Goal: Communication & Community: Answer question/provide support

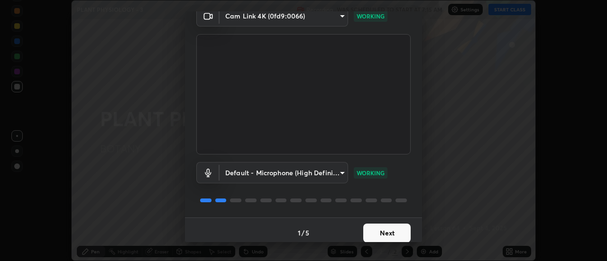
scroll to position [50, 0]
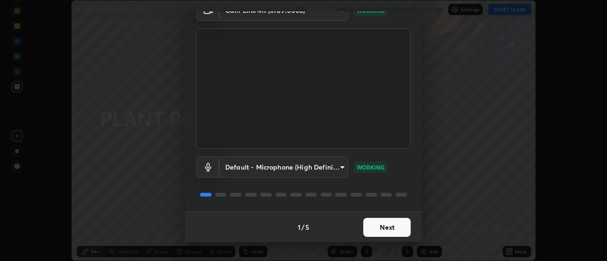
click at [389, 228] on button "Next" at bounding box center [386, 227] width 47 height 19
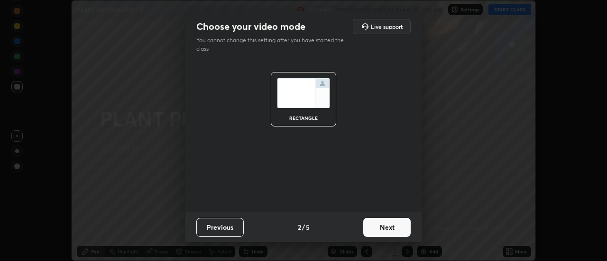
click at [386, 230] on button "Next" at bounding box center [386, 227] width 47 height 19
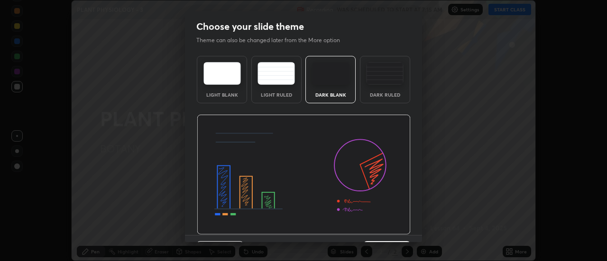
scroll to position [23, 0]
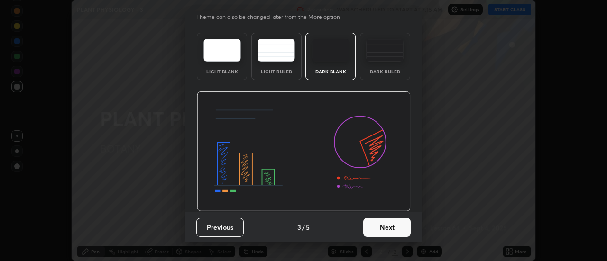
click at [382, 228] on button "Next" at bounding box center [386, 227] width 47 height 19
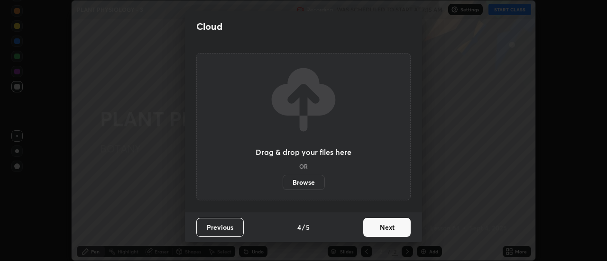
scroll to position [0, 0]
click at [383, 229] on button "Next" at bounding box center [386, 227] width 47 height 19
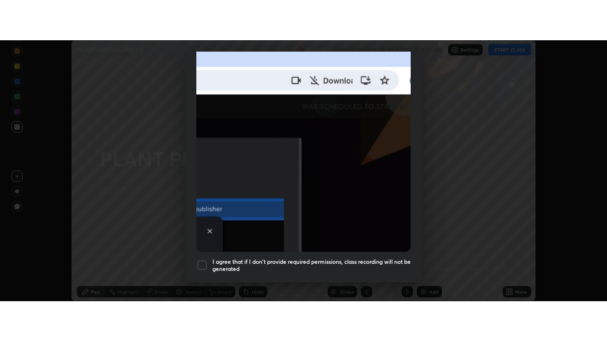
scroll to position [243, 0]
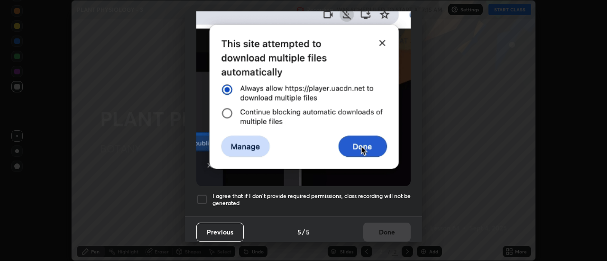
click at [199, 197] on div at bounding box center [201, 199] width 11 height 11
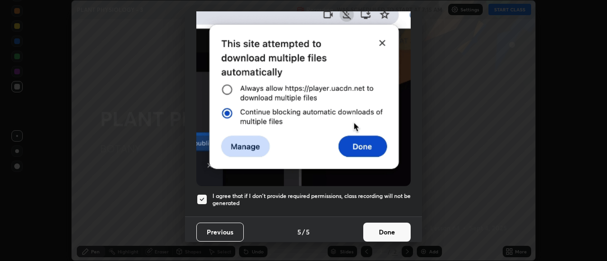
click at [385, 230] on button "Done" at bounding box center [386, 232] width 47 height 19
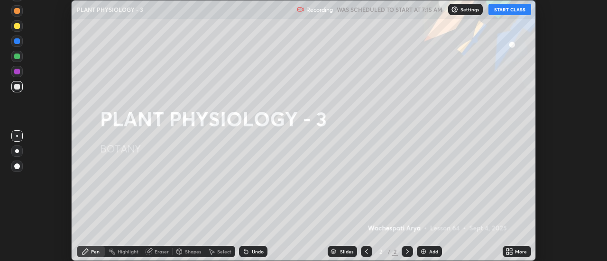
click at [512, 253] on icon at bounding box center [511, 253] width 2 height 2
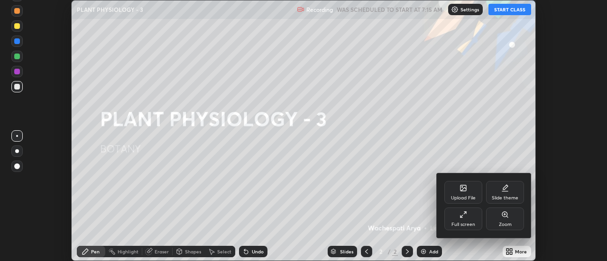
click at [466, 222] on div "Full screen" at bounding box center [463, 224] width 24 height 5
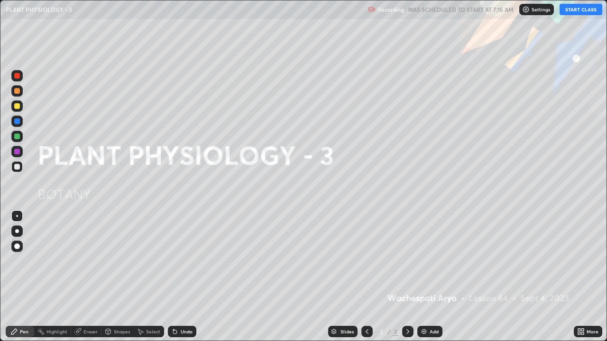
scroll to position [341, 607]
click at [572, 10] on button "START CLASS" at bounding box center [580, 9] width 43 height 11
click at [429, 261] on div "Add" at bounding box center [433, 331] width 9 height 5
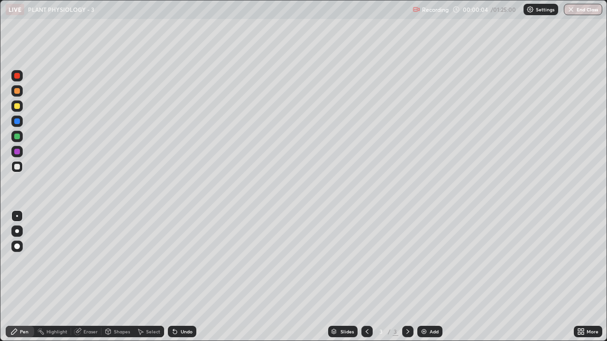
click at [17, 94] on div at bounding box center [16, 90] width 11 height 11
click at [18, 230] on div at bounding box center [17, 231] width 4 height 4
click at [12, 167] on div at bounding box center [16, 166] width 11 height 11
click at [17, 109] on div at bounding box center [17, 106] width 6 height 6
click at [18, 137] on div at bounding box center [17, 137] width 6 height 6
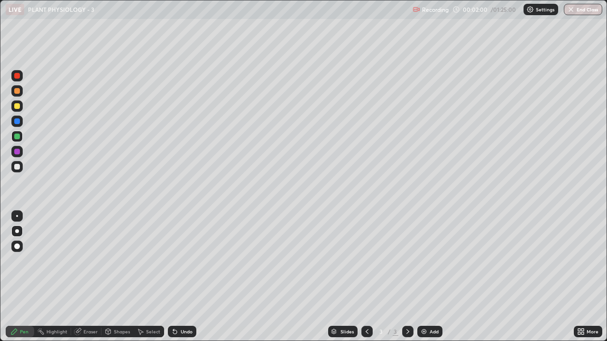
click at [19, 153] on div at bounding box center [17, 152] width 6 height 6
click at [18, 168] on div at bounding box center [17, 167] width 6 height 6
click at [148, 261] on div "Select" at bounding box center [153, 331] width 14 height 5
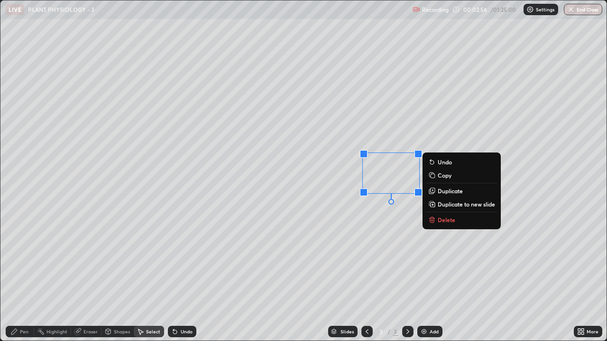
click at [441, 219] on p "Delete" at bounding box center [446, 220] width 18 height 8
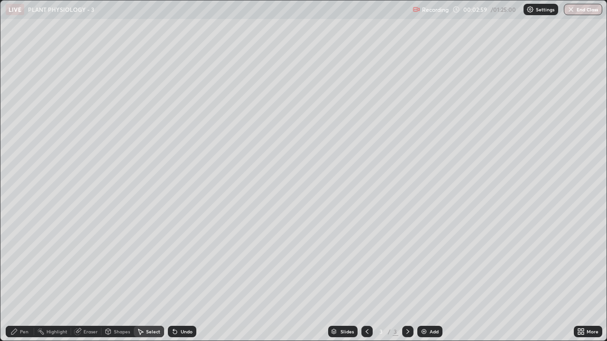
click at [26, 261] on div "Pen" at bounding box center [24, 331] width 9 height 5
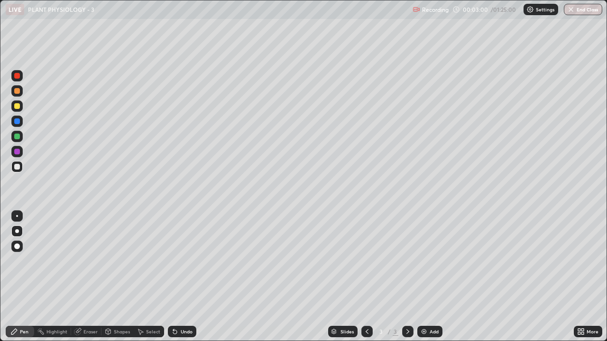
click at [17, 123] on div at bounding box center [17, 121] width 6 height 6
click at [15, 109] on div at bounding box center [17, 106] width 6 height 6
click at [18, 168] on div at bounding box center [17, 167] width 6 height 6
click at [16, 142] on div at bounding box center [16, 136] width 11 height 11
click at [16, 139] on div at bounding box center [17, 137] width 6 height 6
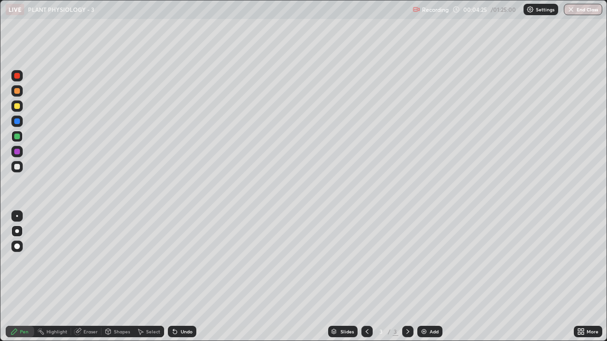
click at [185, 261] on div "Undo" at bounding box center [187, 331] width 12 height 5
click at [17, 166] on div at bounding box center [17, 167] width 6 height 6
click at [86, 261] on div "Eraser" at bounding box center [90, 331] width 14 height 5
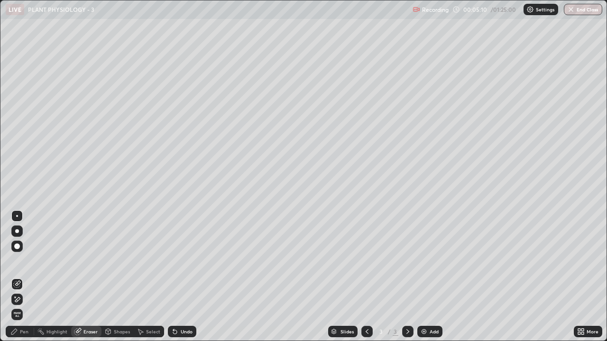
click at [22, 261] on div "Pen" at bounding box center [24, 331] width 9 height 5
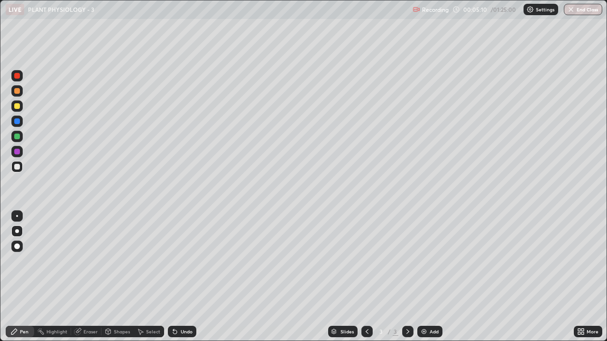
click at [17, 168] on div at bounding box center [17, 167] width 6 height 6
click at [189, 261] on div "Undo" at bounding box center [187, 331] width 12 height 5
click at [16, 121] on div at bounding box center [17, 121] width 6 height 6
click at [17, 153] on div at bounding box center [17, 152] width 6 height 6
click at [15, 170] on div at bounding box center [16, 166] width 11 height 11
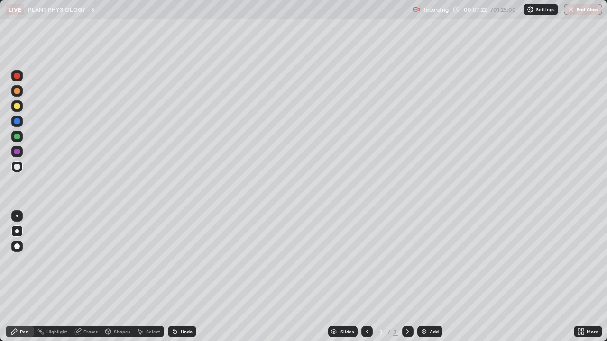
click at [17, 110] on div at bounding box center [16, 105] width 11 height 11
click at [430, 261] on div "Add" at bounding box center [433, 331] width 9 height 5
click at [18, 92] on div at bounding box center [17, 91] width 6 height 6
click at [18, 231] on div at bounding box center [17, 231] width 4 height 4
click at [365, 261] on icon at bounding box center [367, 332] width 8 height 8
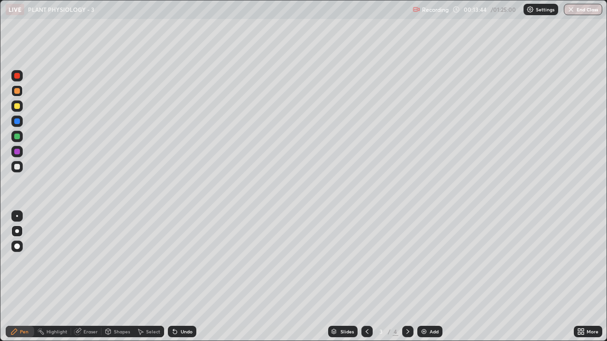
click at [407, 261] on icon at bounding box center [408, 332] width 8 height 8
click at [18, 168] on div at bounding box center [17, 167] width 6 height 6
click at [19, 172] on div at bounding box center [16, 166] width 11 height 11
click at [17, 91] on div at bounding box center [17, 91] width 6 height 6
click at [18, 150] on div at bounding box center [17, 152] width 6 height 6
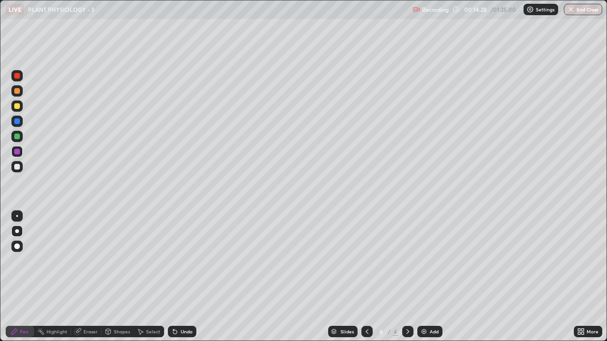
click at [17, 216] on div at bounding box center [17, 216] width 2 height 2
click at [178, 261] on div "Undo" at bounding box center [182, 331] width 28 height 11
click at [181, 261] on div "Undo" at bounding box center [187, 331] width 12 height 5
click at [178, 261] on div "Undo" at bounding box center [182, 331] width 28 height 11
click at [177, 261] on icon at bounding box center [175, 332] width 8 height 8
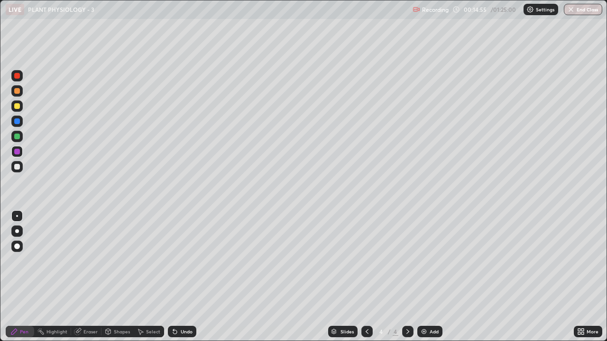
click at [364, 261] on icon at bounding box center [367, 332] width 8 height 8
click at [406, 261] on icon at bounding box center [408, 332] width 8 height 8
click at [15, 92] on div at bounding box center [17, 91] width 6 height 6
click at [17, 231] on div at bounding box center [17, 231] width 4 height 4
click at [17, 106] on div at bounding box center [17, 106] width 6 height 6
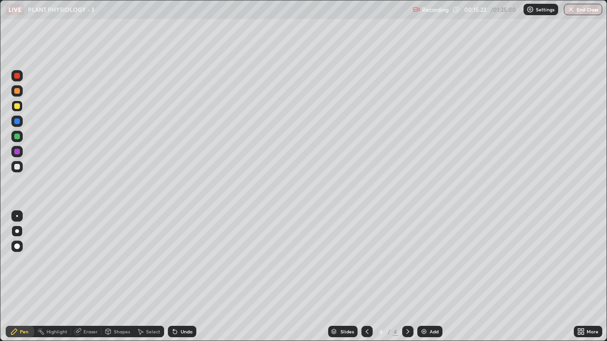
click at [18, 136] on div at bounding box center [17, 137] width 6 height 6
click at [15, 163] on div at bounding box center [16, 166] width 11 height 11
click at [17, 153] on div at bounding box center [17, 152] width 6 height 6
click at [18, 216] on div at bounding box center [17, 216] width 2 height 2
click at [18, 125] on div at bounding box center [16, 121] width 11 height 11
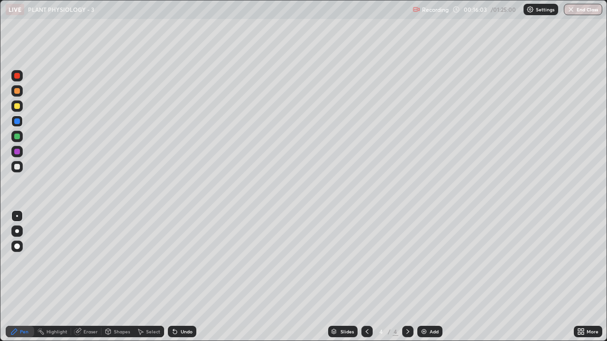
click at [17, 231] on div at bounding box center [17, 231] width 4 height 4
click at [184, 261] on div "Undo" at bounding box center [187, 331] width 12 height 5
click at [17, 137] on div at bounding box center [17, 137] width 6 height 6
click at [20, 76] on div at bounding box center [16, 75] width 11 height 11
click at [16, 104] on div at bounding box center [17, 106] width 6 height 6
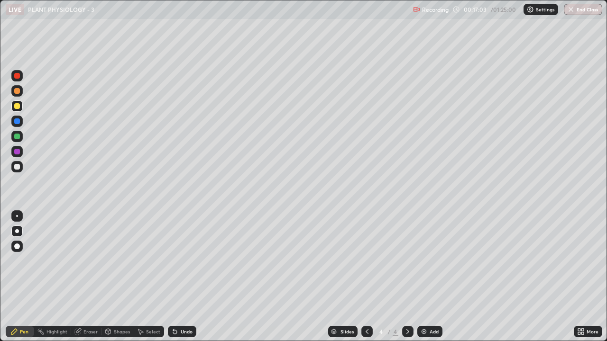
click at [177, 261] on icon at bounding box center [175, 332] width 8 height 8
click at [16, 169] on div at bounding box center [17, 167] width 6 height 6
click at [17, 91] on div at bounding box center [17, 91] width 6 height 6
click at [434, 261] on div "Add" at bounding box center [429, 331] width 25 height 11
click at [18, 137] on div at bounding box center [17, 137] width 6 height 6
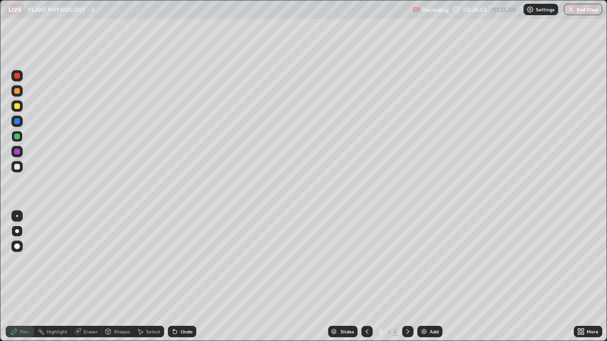
click at [56, 261] on div "Highlight" at bounding box center [56, 331] width 21 height 5
click at [19, 166] on div at bounding box center [17, 167] width 6 height 6
click at [181, 261] on div "Undo" at bounding box center [187, 331] width 12 height 5
click at [18, 136] on div at bounding box center [17, 137] width 6 height 6
click at [22, 261] on div "Pen" at bounding box center [24, 331] width 9 height 5
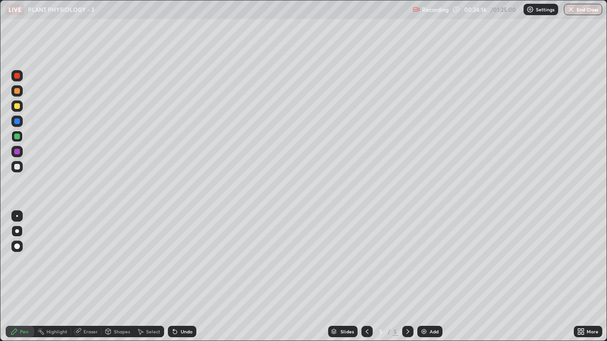
click at [17, 166] on div at bounding box center [17, 167] width 6 height 6
click at [16, 245] on div at bounding box center [17, 247] width 6 height 6
click at [18, 138] on div at bounding box center [17, 137] width 6 height 6
click at [17, 171] on div at bounding box center [16, 166] width 11 height 11
click at [17, 231] on div at bounding box center [17, 231] width 4 height 4
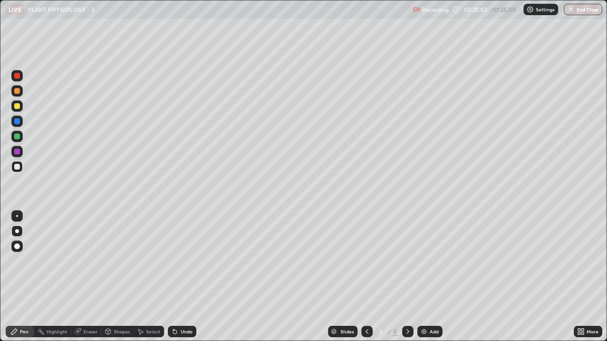
click at [16, 139] on div at bounding box center [17, 137] width 6 height 6
click at [19, 107] on div at bounding box center [17, 106] width 6 height 6
click at [16, 138] on div at bounding box center [17, 137] width 6 height 6
click at [16, 106] on div at bounding box center [17, 106] width 6 height 6
click at [18, 136] on div at bounding box center [17, 137] width 6 height 6
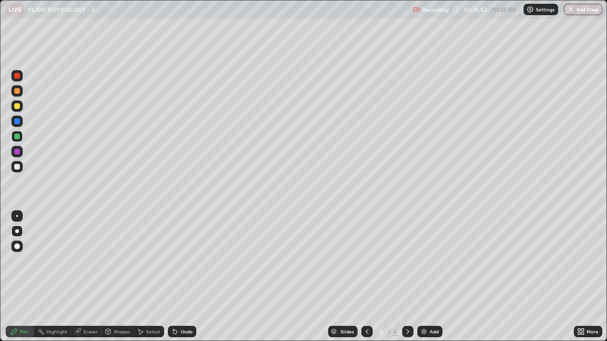
click at [155, 261] on div "Select" at bounding box center [149, 331] width 30 height 11
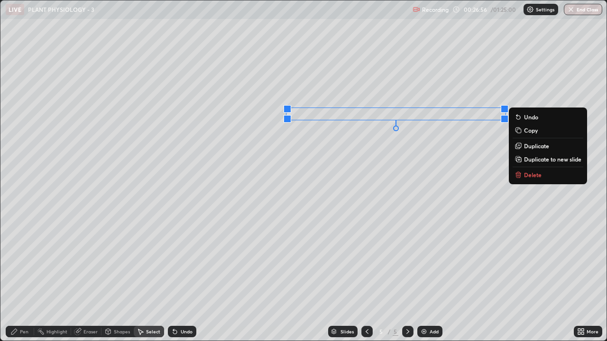
click at [536, 146] on p "Duplicate" at bounding box center [536, 146] width 25 height 8
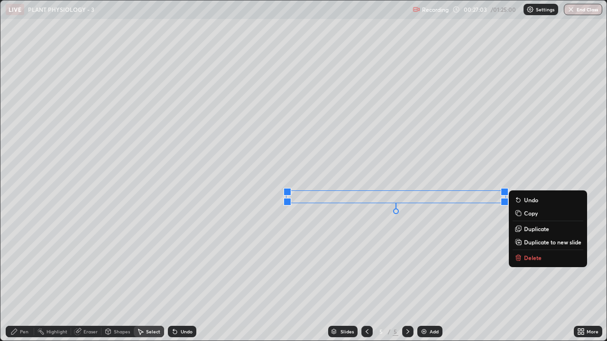
click at [24, 261] on div "Pen" at bounding box center [24, 331] width 9 height 5
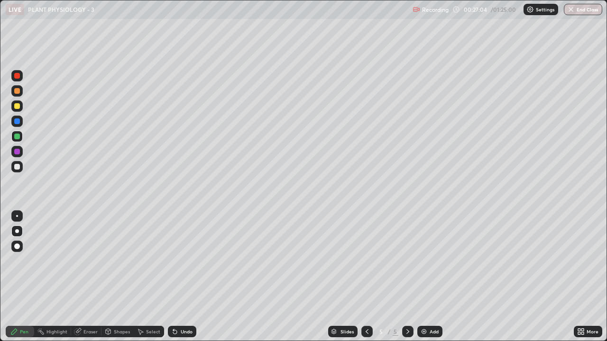
click at [17, 140] on div at bounding box center [16, 136] width 11 height 11
click at [18, 247] on div at bounding box center [17, 247] width 6 height 6
click at [18, 166] on div at bounding box center [17, 167] width 6 height 6
click at [31, 261] on div "Pen" at bounding box center [20, 331] width 28 height 11
click at [21, 233] on div at bounding box center [16, 231] width 11 height 11
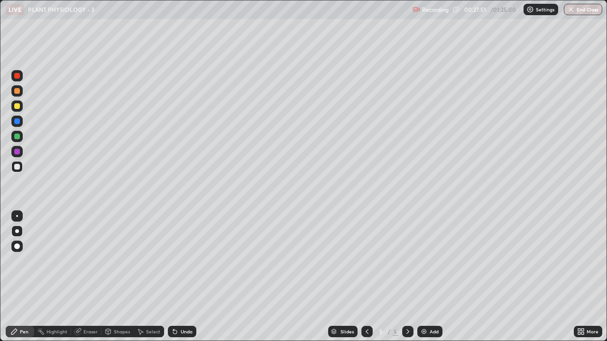
click at [18, 137] on div at bounding box center [17, 137] width 6 height 6
click at [16, 216] on div at bounding box center [17, 216] width 2 height 2
click at [19, 136] on div at bounding box center [17, 137] width 6 height 6
click at [20, 233] on div at bounding box center [16, 231] width 11 height 11
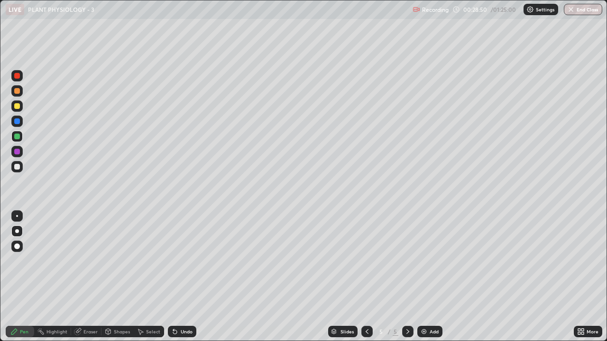
click at [186, 261] on div "Undo" at bounding box center [182, 331] width 28 height 11
click at [189, 261] on div "Undo" at bounding box center [182, 331] width 28 height 11
click at [17, 216] on div at bounding box center [17, 216] width 2 height 2
click at [14, 169] on div at bounding box center [16, 166] width 11 height 11
click at [187, 261] on div "Undo" at bounding box center [187, 331] width 12 height 5
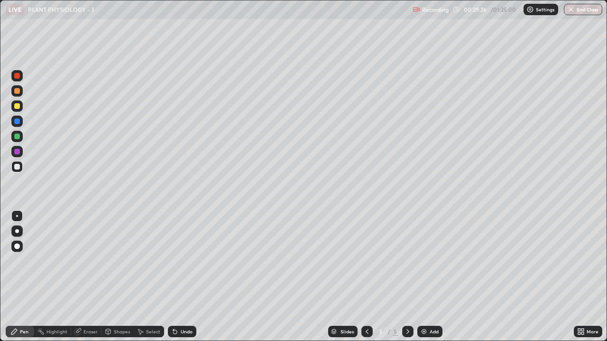
click at [181, 261] on div "Undo" at bounding box center [187, 331] width 12 height 5
click at [181, 261] on div "Undo" at bounding box center [182, 331] width 28 height 11
click at [179, 261] on div "Undo" at bounding box center [182, 331] width 28 height 11
click at [17, 231] on div at bounding box center [17, 231] width 4 height 4
click at [16, 164] on div at bounding box center [17, 167] width 6 height 6
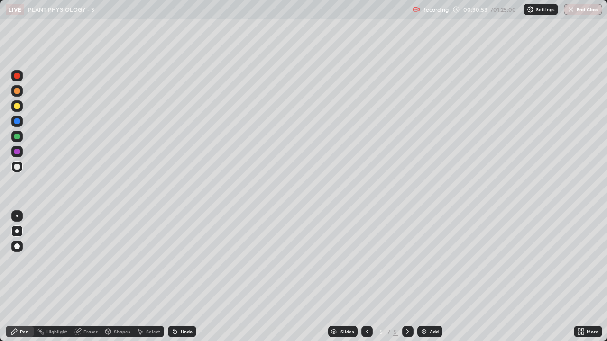
click at [426, 261] on div "Add" at bounding box center [429, 331] width 25 height 11
click at [17, 91] on div at bounding box center [17, 91] width 6 height 6
click at [19, 138] on div at bounding box center [17, 137] width 6 height 6
click at [15, 152] on div at bounding box center [17, 152] width 6 height 6
click at [19, 108] on div at bounding box center [17, 106] width 6 height 6
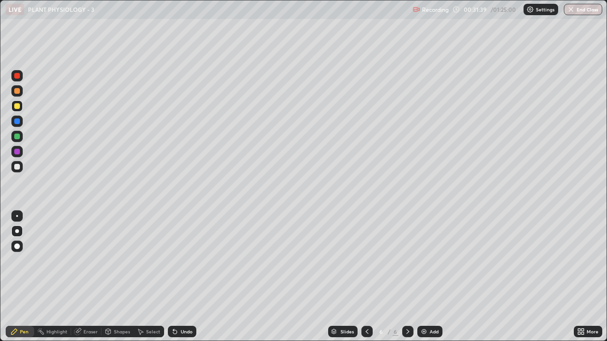
click at [18, 154] on div at bounding box center [17, 152] width 6 height 6
click at [17, 135] on div at bounding box center [17, 137] width 6 height 6
click at [14, 138] on div at bounding box center [16, 136] width 11 height 11
click at [17, 154] on div at bounding box center [17, 152] width 6 height 6
click at [187, 261] on div "Undo" at bounding box center [182, 331] width 28 height 11
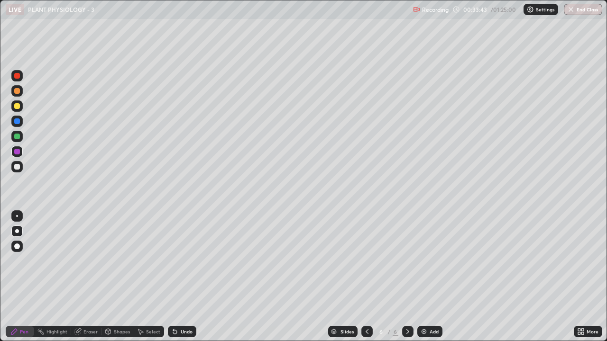
click at [15, 109] on div at bounding box center [16, 105] width 11 height 11
click at [18, 152] on div at bounding box center [17, 152] width 6 height 6
click at [366, 261] on icon at bounding box center [367, 332] width 8 height 8
click at [407, 261] on icon at bounding box center [408, 332] width 8 height 8
click at [365, 261] on icon at bounding box center [366, 331] width 3 height 5
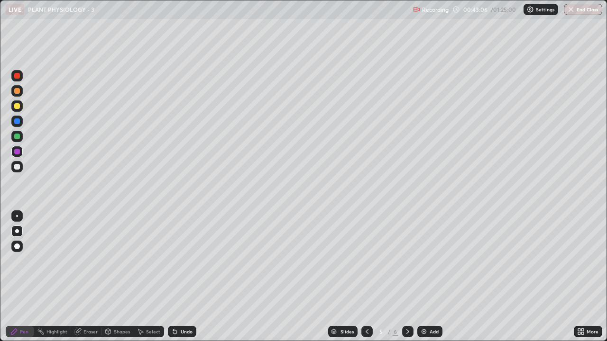
click at [407, 261] on icon at bounding box center [408, 332] width 8 height 8
click at [425, 261] on img at bounding box center [424, 332] width 8 height 8
click at [19, 90] on div at bounding box center [17, 91] width 6 height 6
click at [17, 232] on div at bounding box center [17, 231] width 4 height 4
click at [17, 136] on div at bounding box center [17, 137] width 6 height 6
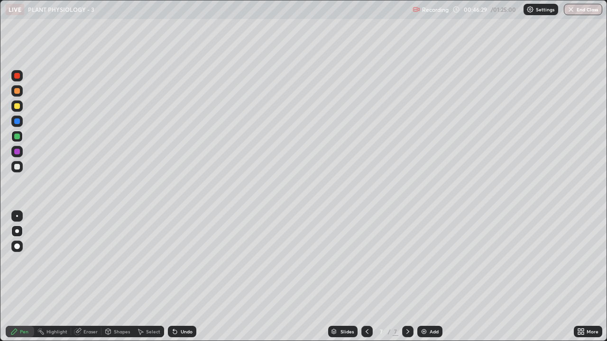
click at [17, 231] on div at bounding box center [17, 231] width 4 height 4
click at [18, 167] on div at bounding box center [17, 167] width 6 height 6
click at [185, 261] on div "Undo" at bounding box center [182, 331] width 28 height 11
click at [187, 261] on div "Undo" at bounding box center [182, 331] width 28 height 11
click at [186, 261] on div "Undo" at bounding box center [182, 331] width 28 height 11
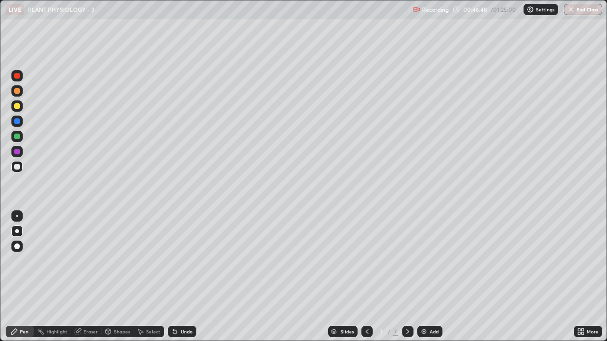
click at [186, 261] on div "Undo" at bounding box center [182, 331] width 28 height 11
click at [17, 167] on div at bounding box center [17, 167] width 6 height 6
click at [86, 261] on div "Eraser" at bounding box center [90, 331] width 14 height 5
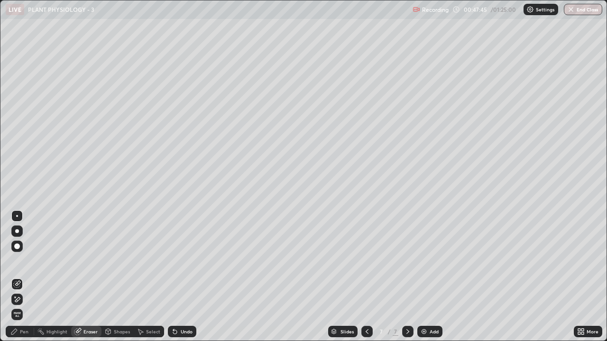
click at [53, 261] on div "Highlight" at bounding box center [56, 331] width 21 height 5
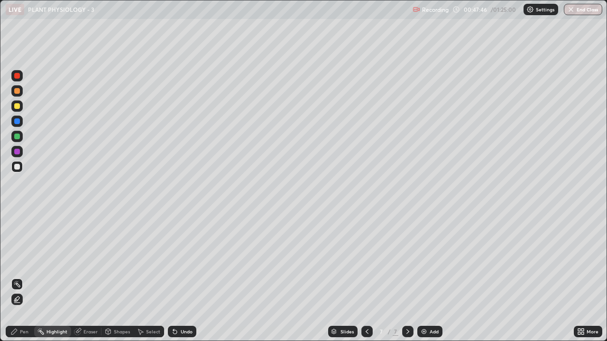
click at [18, 261] on icon at bounding box center [17, 300] width 8 height 8
click at [17, 169] on div at bounding box center [17, 167] width 6 height 6
click at [18, 261] on div "Pen" at bounding box center [20, 331] width 28 height 11
click at [16, 93] on div at bounding box center [17, 91] width 6 height 6
click at [18, 91] on div at bounding box center [17, 91] width 6 height 6
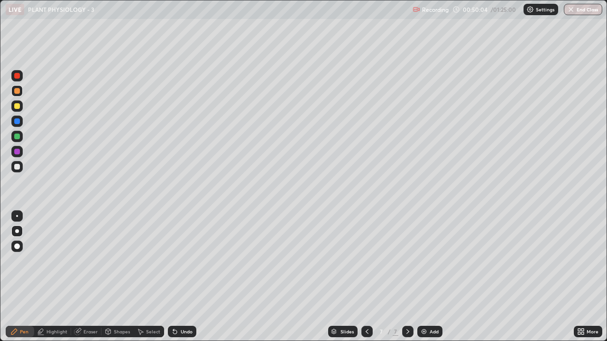
click at [149, 261] on div "Select" at bounding box center [153, 331] width 14 height 5
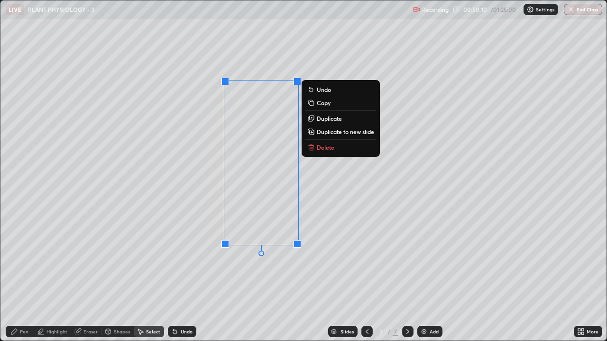
click at [332, 119] on p "Duplicate" at bounding box center [329, 119] width 25 height 8
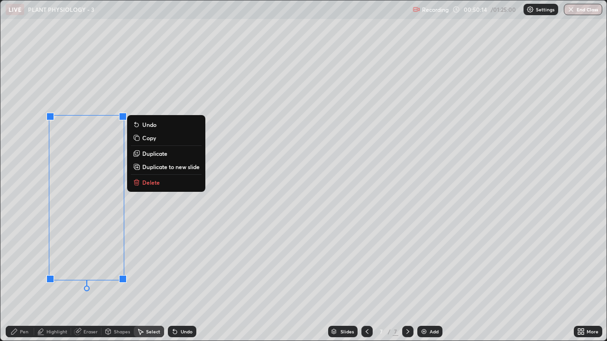
click at [161, 261] on div "0 ° Undo Copy Duplicate Duplicate to new slide Delete" at bounding box center [303, 170] width 606 height 340
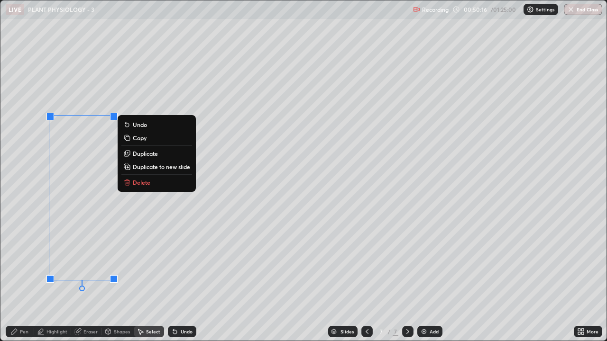
click at [141, 182] on p "Delete" at bounding box center [142, 183] width 18 height 8
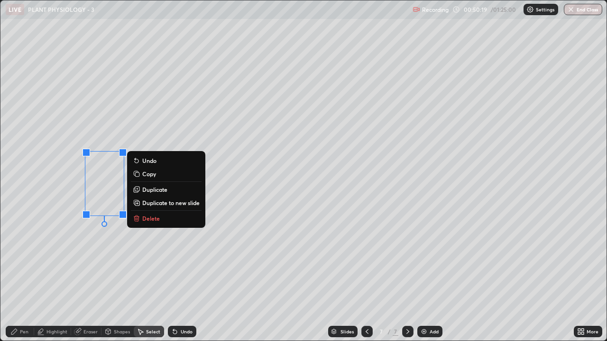
click at [153, 189] on p "Duplicate" at bounding box center [154, 190] width 25 height 8
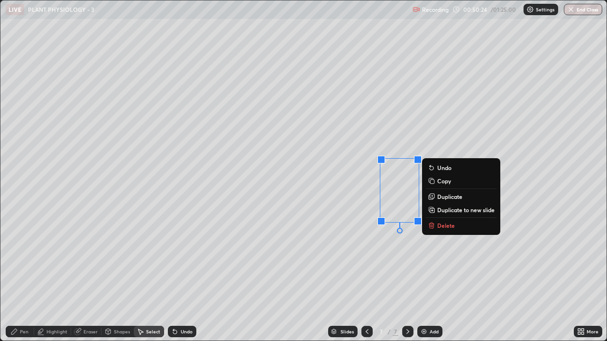
click at [388, 261] on div "0 ° Undo Copy Duplicate Duplicate to new slide Delete" at bounding box center [303, 170] width 606 height 340
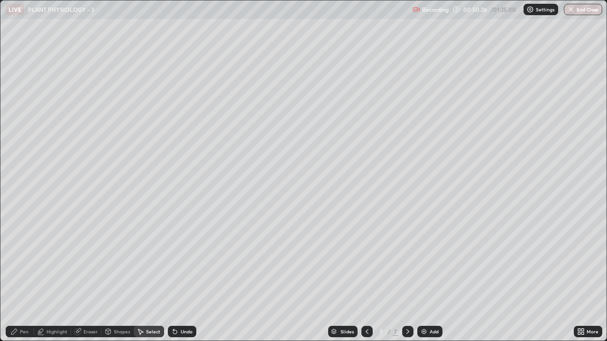
click at [16, 261] on icon at bounding box center [14, 332] width 6 height 6
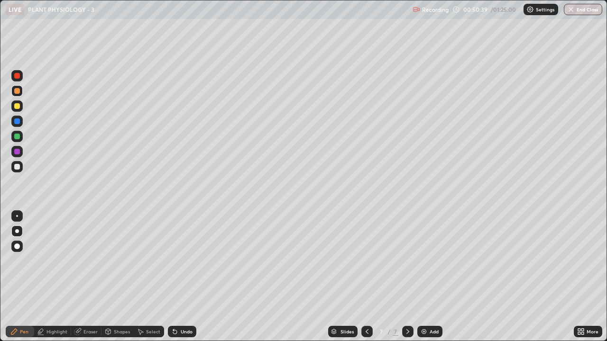
click at [87, 261] on div "Eraser" at bounding box center [90, 331] width 14 height 5
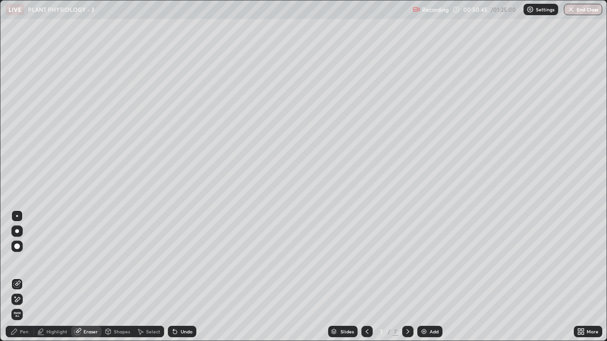
click at [20, 261] on div "Pen" at bounding box center [24, 331] width 9 height 5
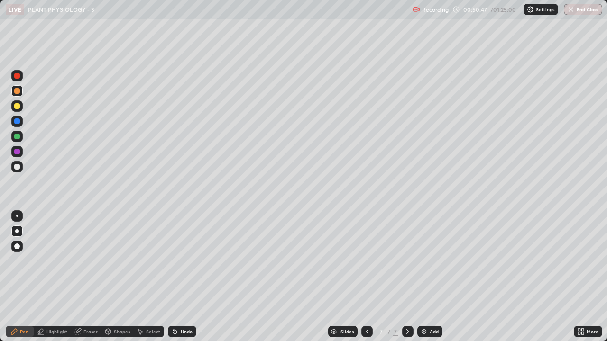
click at [16, 95] on div at bounding box center [16, 90] width 11 height 11
click at [184, 261] on div "Undo" at bounding box center [187, 331] width 12 height 5
click at [183, 261] on div "Undo" at bounding box center [187, 331] width 12 height 5
click at [17, 230] on div at bounding box center [17, 231] width 4 height 4
click at [19, 168] on div at bounding box center [17, 167] width 6 height 6
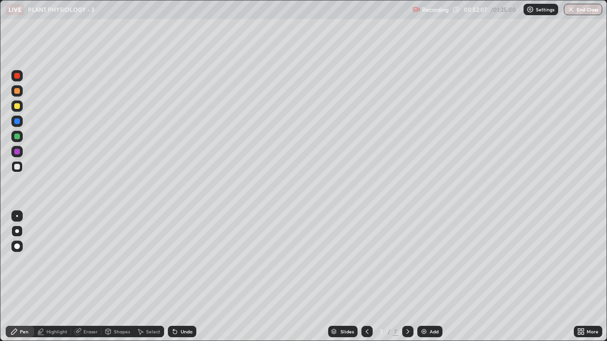
click at [17, 152] on div at bounding box center [17, 152] width 6 height 6
click at [18, 77] on div at bounding box center [17, 76] width 6 height 6
click at [17, 152] on div at bounding box center [17, 152] width 6 height 6
click at [428, 261] on div "Add" at bounding box center [429, 331] width 25 height 11
click at [18, 91] on div at bounding box center [17, 91] width 6 height 6
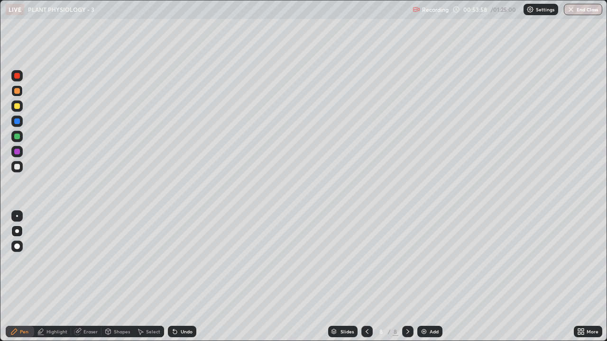
click at [17, 231] on div at bounding box center [17, 231] width 4 height 4
click at [18, 167] on div at bounding box center [17, 167] width 6 height 6
click at [16, 91] on div at bounding box center [17, 91] width 6 height 6
click at [50, 261] on div "Highlight" at bounding box center [56, 331] width 21 height 5
click at [14, 261] on div "Pen" at bounding box center [20, 331] width 28 height 11
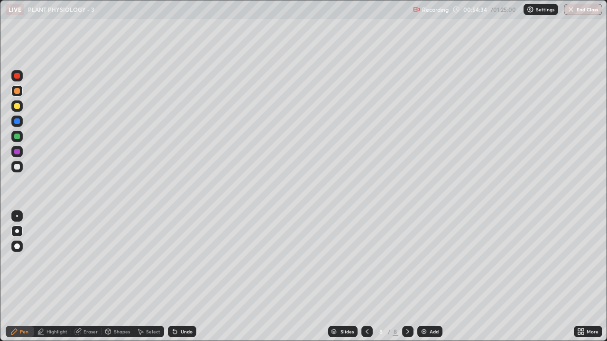
click at [15, 91] on div at bounding box center [17, 91] width 6 height 6
click at [16, 168] on div at bounding box center [17, 167] width 6 height 6
click at [17, 122] on div at bounding box center [17, 121] width 6 height 6
click at [15, 166] on div at bounding box center [17, 167] width 6 height 6
click at [18, 121] on div at bounding box center [17, 121] width 6 height 6
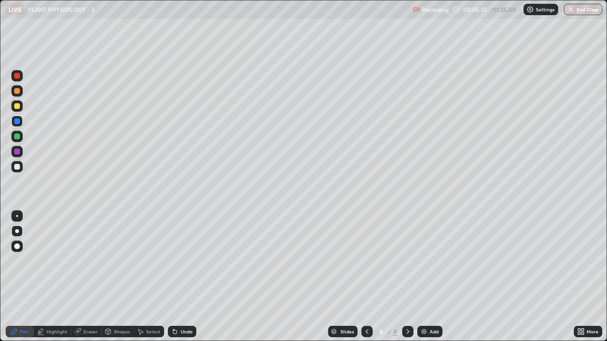
click at [19, 75] on div at bounding box center [17, 76] width 6 height 6
click at [18, 106] on div at bounding box center [17, 106] width 6 height 6
click at [16, 136] on div at bounding box center [17, 137] width 6 height 6
click at [18, 152] on div at bounding box center [17, 152] width 6 height 6
click at [15, 109] on div at bounding box center [17, 106] width 6 height 6
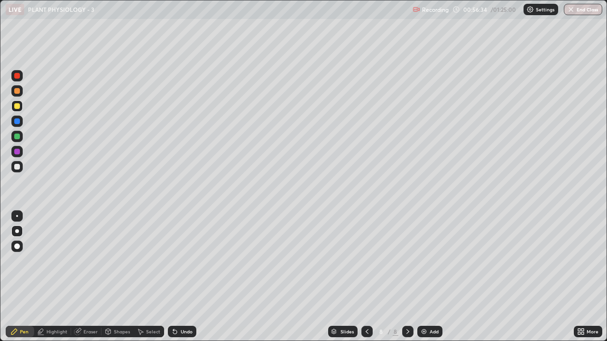
click at [20, 137] on div at bounding box center [16, 136] width 11 height 11
click at [155, 261] on div "Select" at bounding box center [153, 331] width 14 height 5
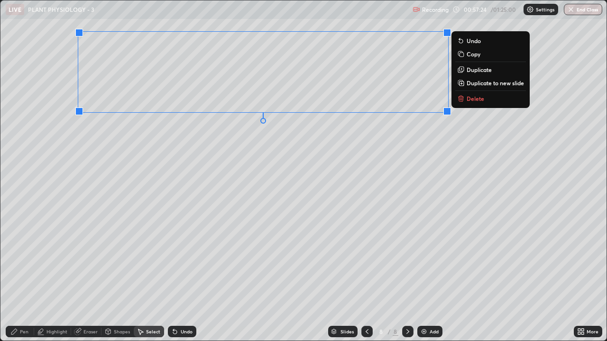
click at [345, 221] on div "0 ° Undo Copy Duplicate Duplicate to new slide Delete" at bounding box center [303, 170] width 606 height 340
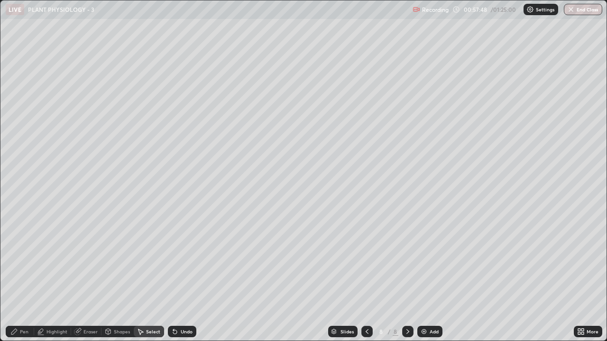
click at [22, 261] on div "Pen" at bounding box center [24, 331] width 9 height 5
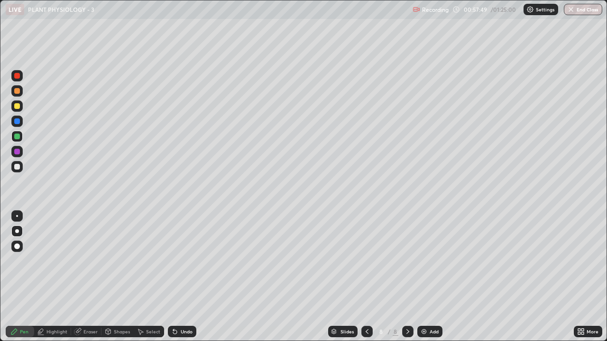
click at [16, 107] on div at bounding box center [17, 106] width 6 height 6
click at [16, 138] on div at bounding box center [17, 137] width 6 height 6
click at [18, 167] on div at bounding box center [17, 167] width 6 height 6
click at [14, 125] on div at bounding box center [16, 121] width 11 height 11
click at [18, 109] on div at bounding box center [17, 106] width 6 height 6
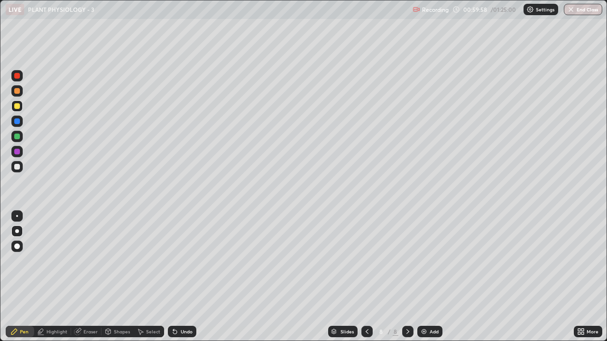
click at [17, 96] on div at bounding box center [16, 90] width 11 height 11
click at [17, 111] on div at bounding box center [16, 105] width 11 height 11
click at [377, 261] on div "8" at bounding box center [380, 332] width 9 height 6
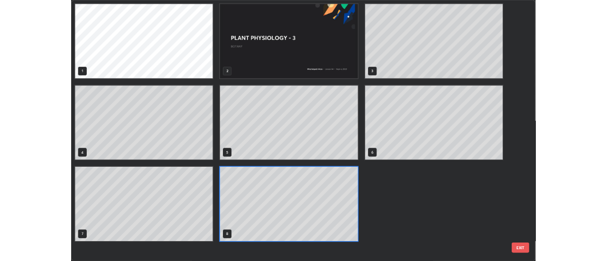
scroll to position [337, 601]
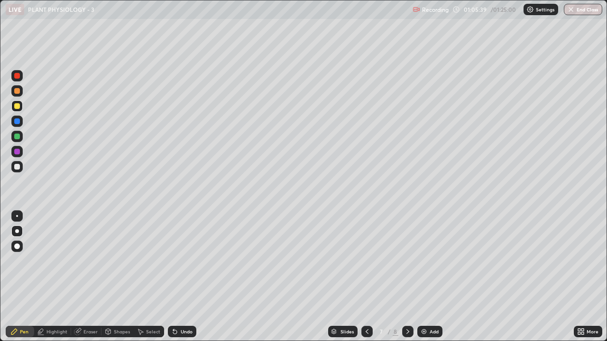
click at [405, 261] on icon at bounding box center [408, 332] width 8 height 8
click at [370, 261] on div at bounding box center [366, 331] width 11 height 11
click at [407, 261] on icon at bounding box center [408, 332] width 8 height 8
click at [568, 12] on img "button" at bounding box center [571, 10] width 8 height 8
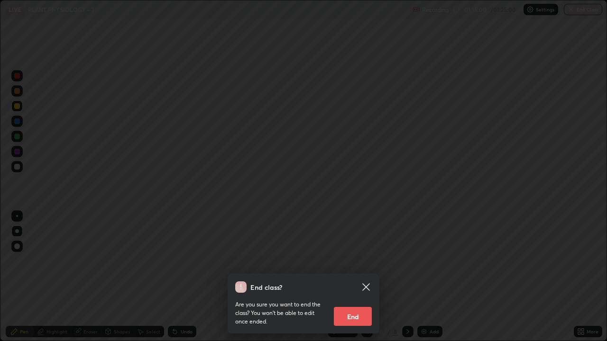
click at [357, 261] on button "End" at bounding box center [353, 316] width 38 height 19
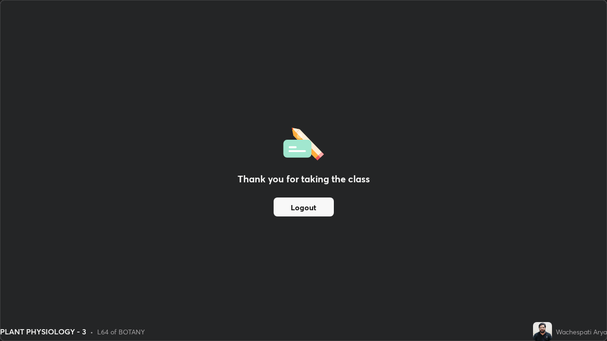
click at [314, 210] on button "Logout" at bounding box center [303, 207] width 60 height 19
click at [315, 206] on button "Logout" at bounding box center [303, 207] width 60 height 19
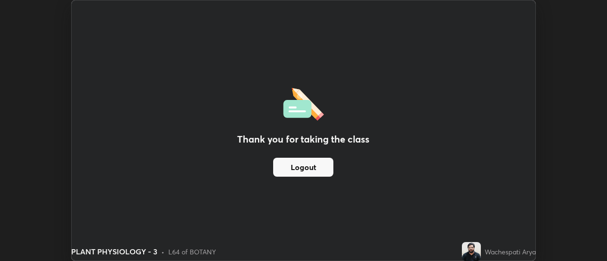
scroll to position [47128, 46782]
